Goal: Transaction & Acquisition: Purchase product/service

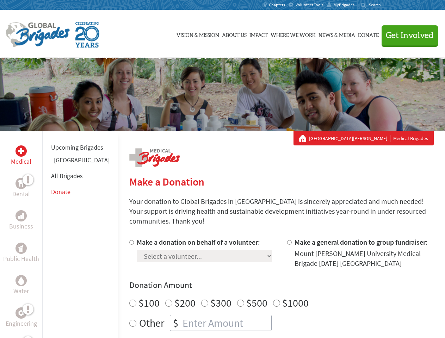
click at [389, 5] on div "Search for:" at bounding box center [375, 5] width 28 height 6
click at [407, 35] on span "Get Involved" at bounding box center [410, 35] width 48 height 8
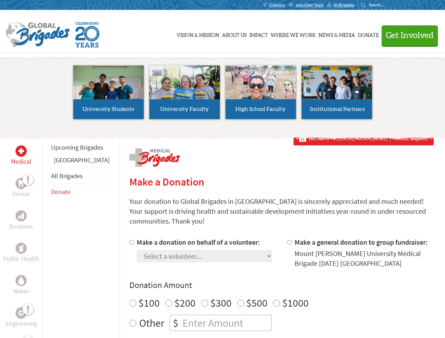
click at [47, 235] on div "Upcoming Brigades Guatemala All Brigades Donate" at bounding box center [80, 300] width 76 height 338
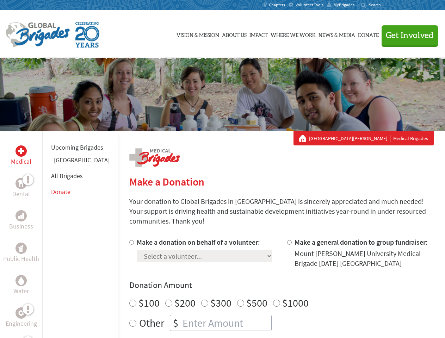
click at [269, 283] on div "Donation Amount $100 $200 $300 $500 $1000 Other $" at bounding box center [281, 305] width 305 height 51
click at [129, 240] on input "Make a donation on behalf of a volunteer:" at bounding box center [131, 242] width 5 height 5
radio input "true"
click at [287, 240] on input "Make a general donation to group fundraiser:" at bounding box center [289, 242] width 5 height 5
radio input "true"
